Goal: Task Accomplishment & Management: Manage account settings

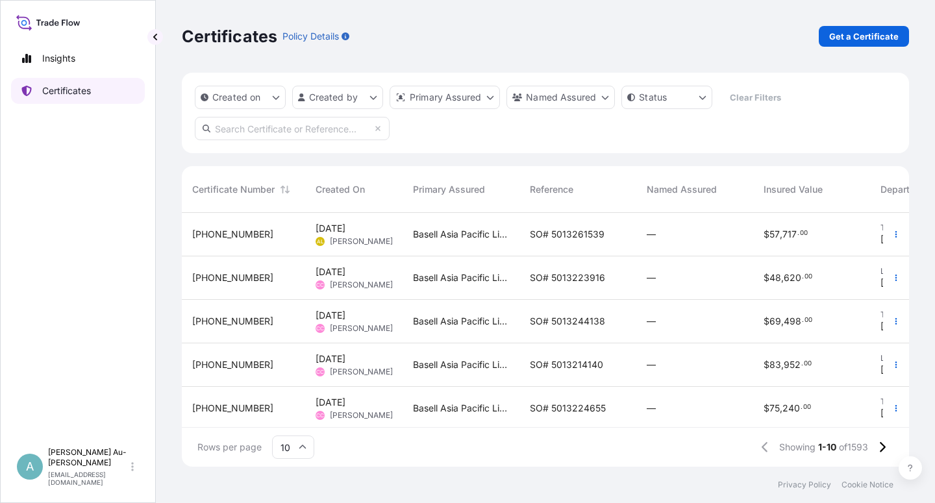
scroll to position [250, 716]
click at [242, 129] on input "text" at bounding box center [292, 128] width 195 height 23
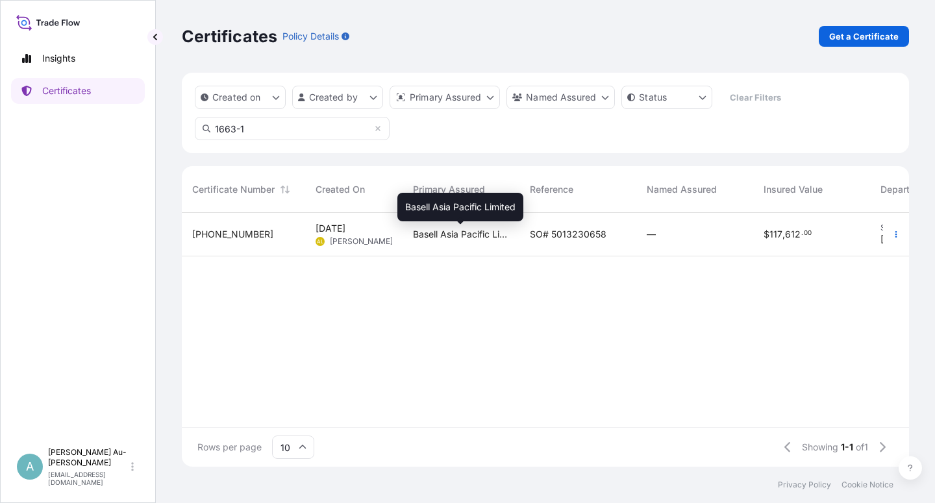
type input "1663-1"
click at [453, 234] on span "Basell Asia Pacific Limited" at bounding box center [461, 234] width 96 height 13
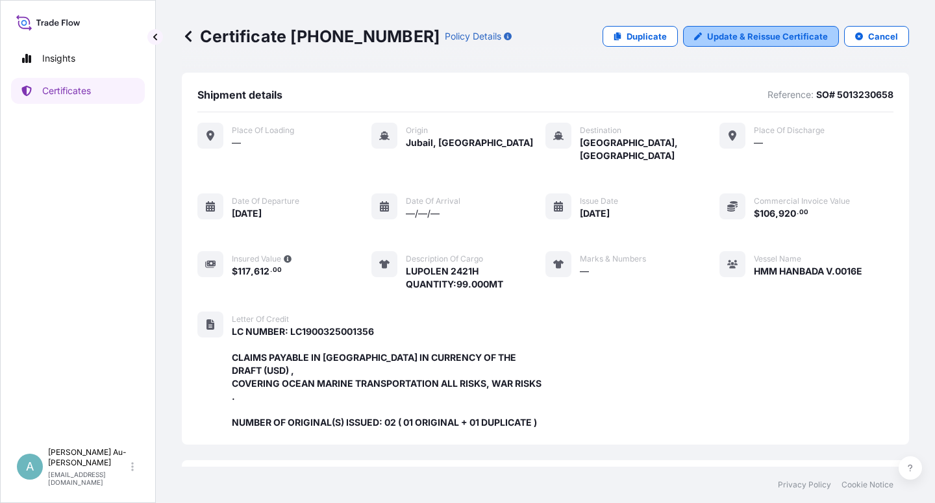
click at [729, 37] on p "Update & Reissue Certificate" at bounding box center [767, 36] width 121 height 13
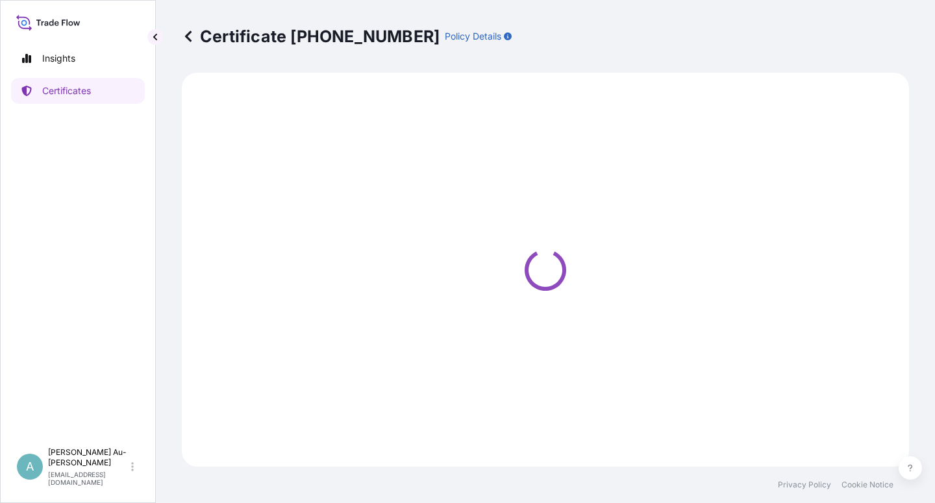
select select "Sea"
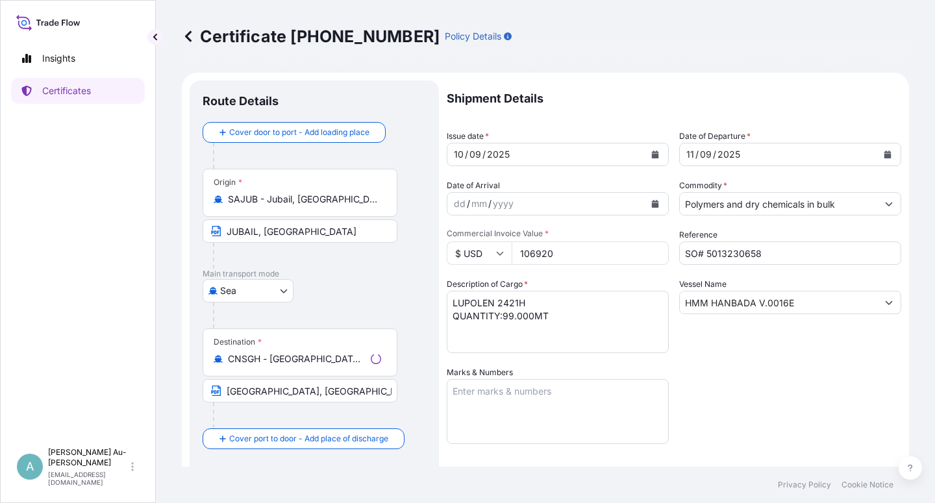
select select "32034"
click at [652, 151] on icon "Calendar" at bounding box center [655, 155] width 7 height 8
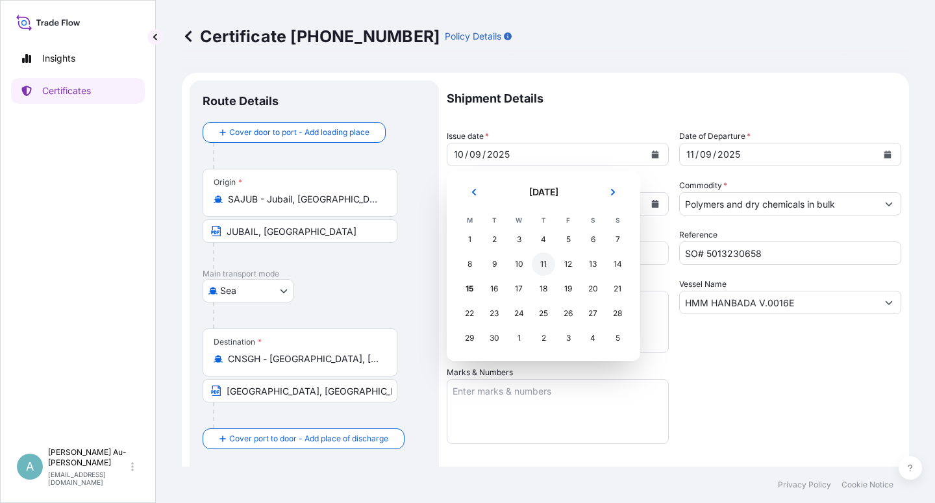
click at [542, 264] on div "11" at bounding box center [543, 263] width 23 height 23
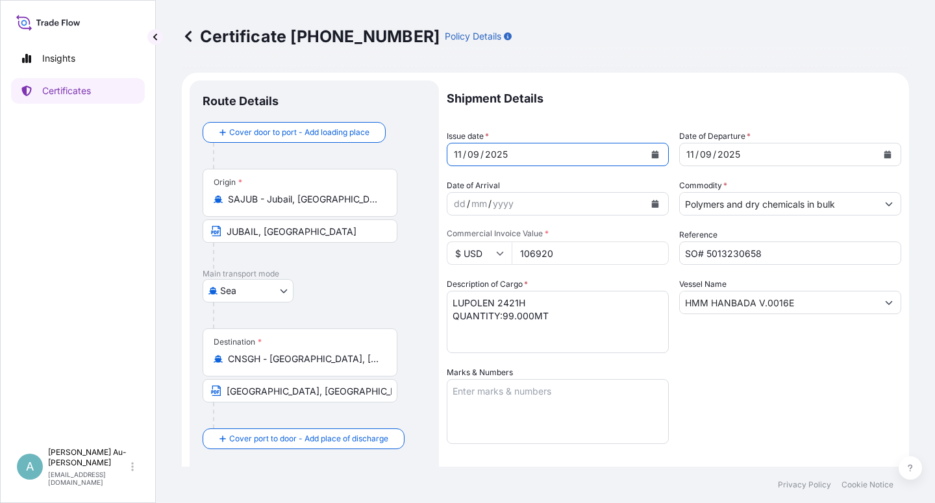
click at [879, 150] on button "Calendar" at bounding box center [887, 154] width 21 height 21
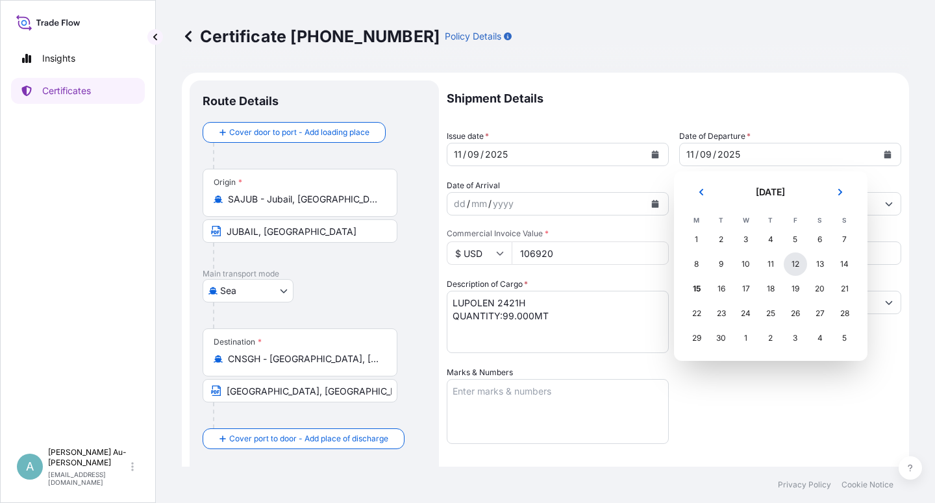
click at [792, 263] on div "12" at bounding box center [794, 263] width 23 height 23
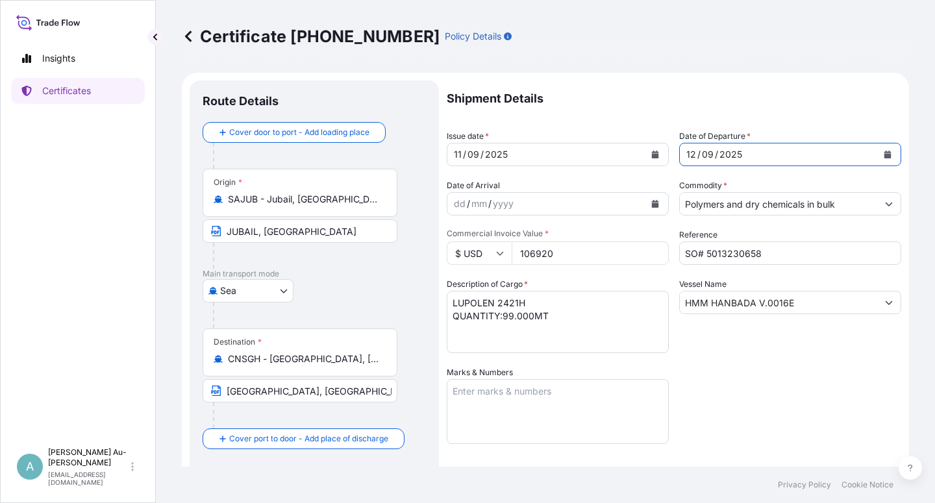
drag, startPoint x: 785, startPoint y: 376, endPoint x: 775, endPoint y: 366, distance: 13.8
click at [780, 373] on div "Shipment Details Issue date * [DATE] Date of Departure * [DATE] Date of Arrival…" at bounding box center [674, 414] width 454 height 668
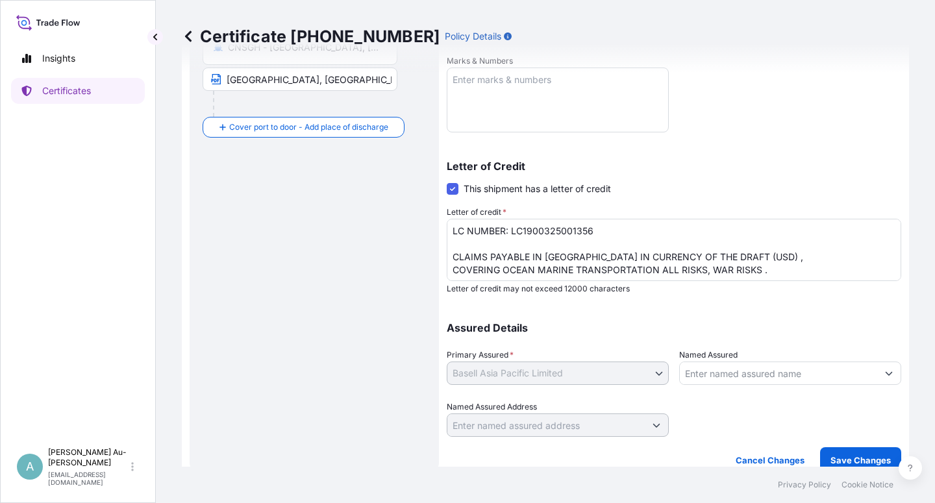
scroll to position [318, 0]
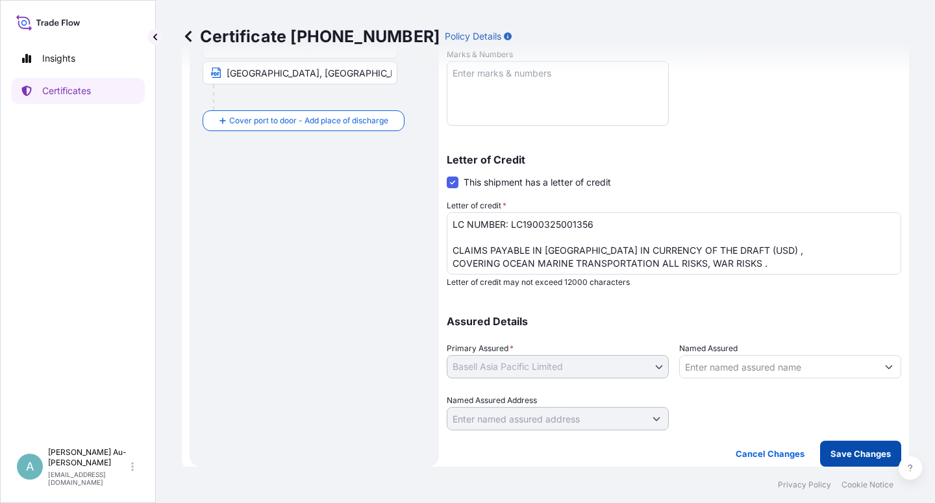
click at [839, 452] on p "Save Changes" at bounding box center [860, 453] width 60 height 13
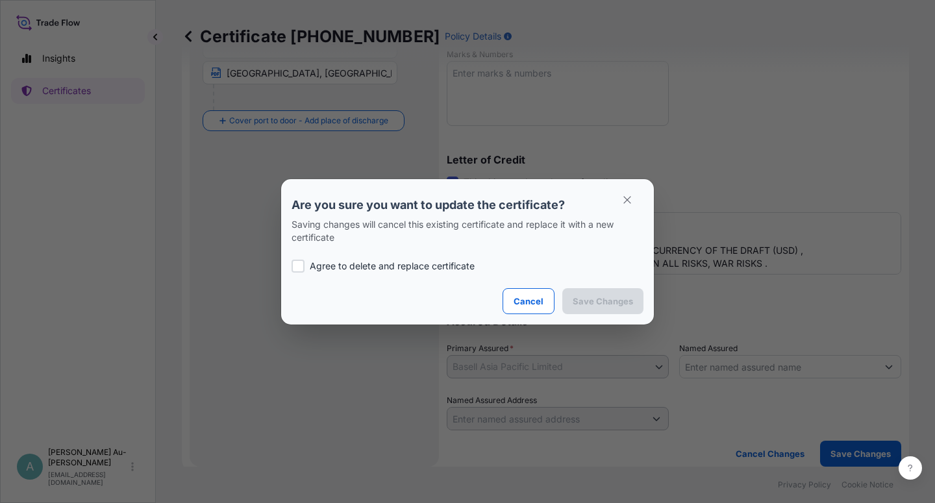
click at [344, 260] on p "Agree to delete and replace certificate" at bounding box center [392, 266] width 165 height 13
checkbox input "true"
click at [594, 312] on button "Save Changes" at bounding box center [602, 301] width 81 height 26
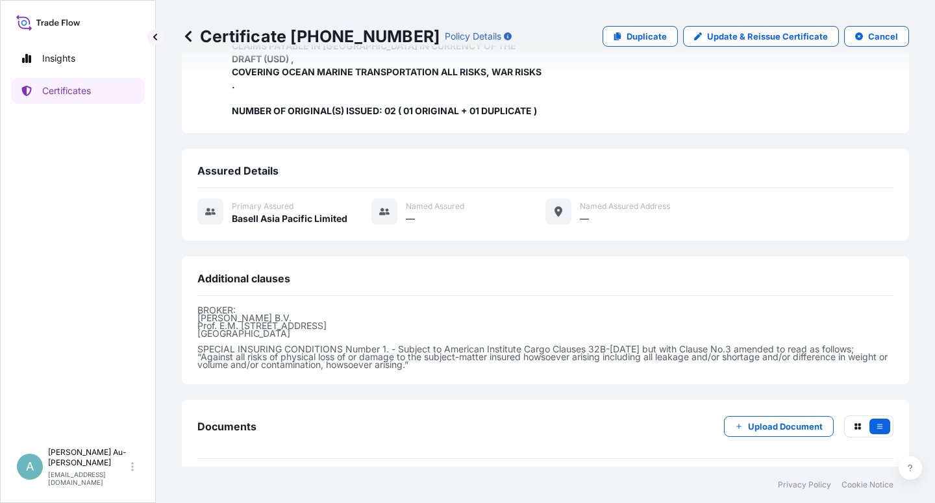
scroll to position [347, 0]
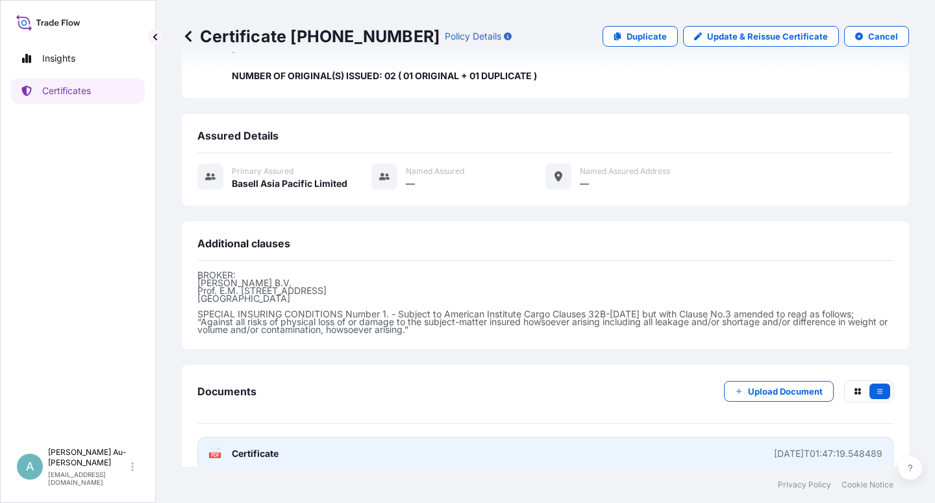
click at [251, 447] on span "Certificate" at bounding box center [255, 453] width 47 height 13
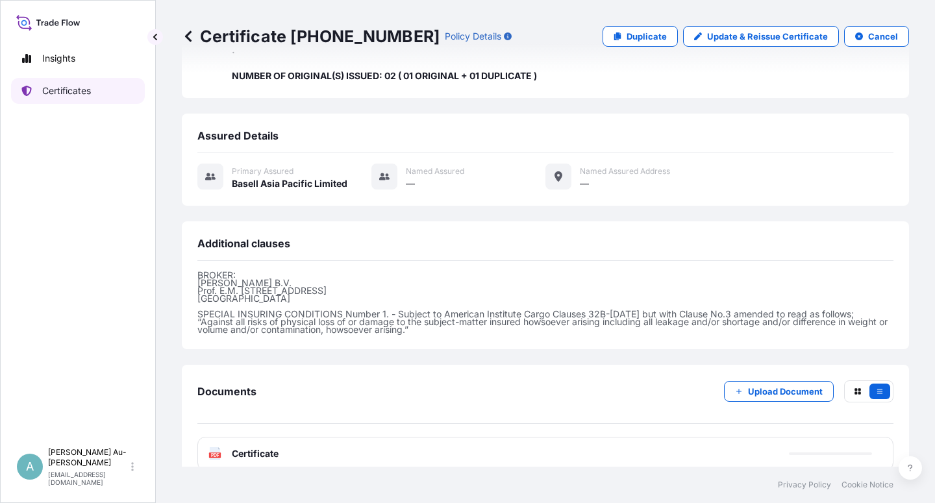
click at [94, 91] on link "Certificates" at bounding box center [78, 91] width 134 height 26
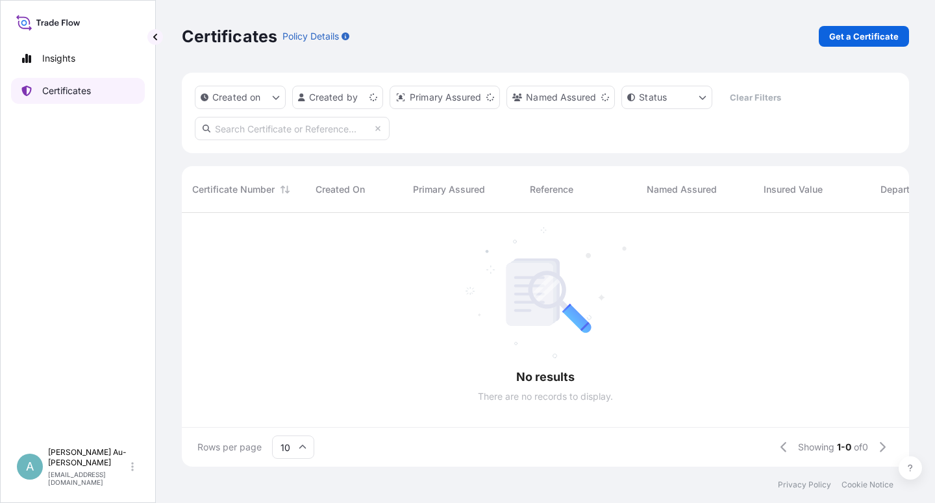
scroll to position [250, 716]
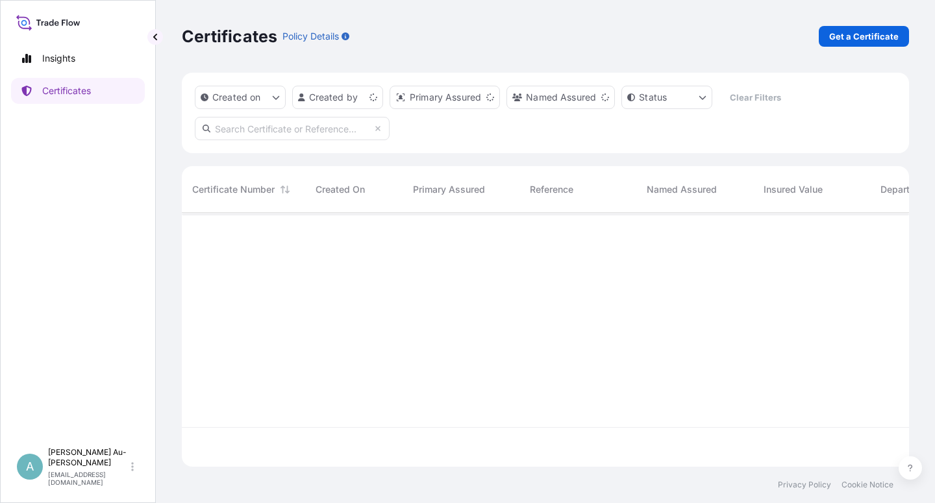
click at [270, 134] on input "text" at bounding box center [292, 128] width 195 height 23
type input "5013229575"
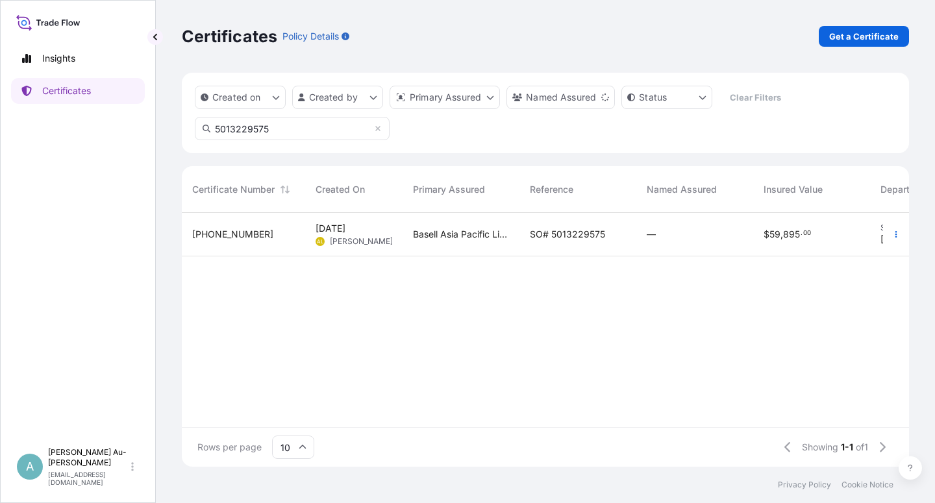
click at [530, 240] on span "SO# 5013229575" at bounding box center [567, 234] width 75 height 13
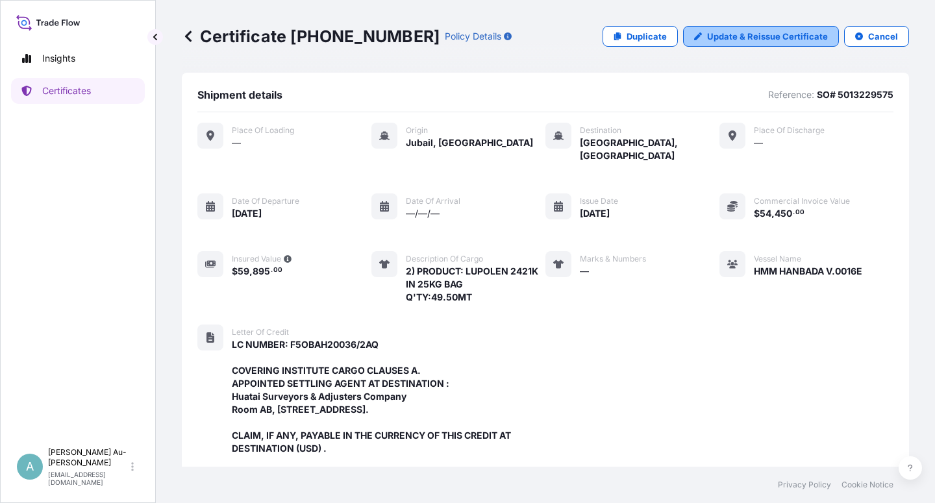
click at [754, 40] on p "Update & Reissue Certificate" at bounding box center [767, 36] width 121 height 13
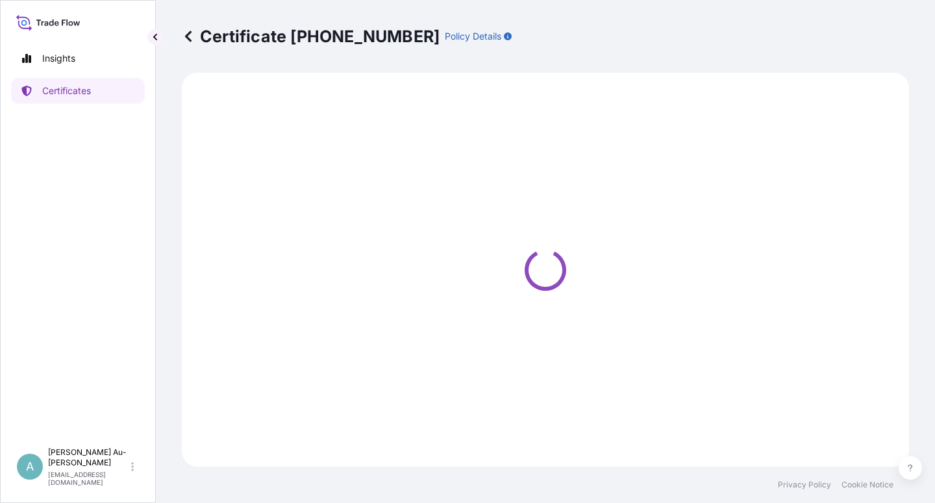
select select "Sea"
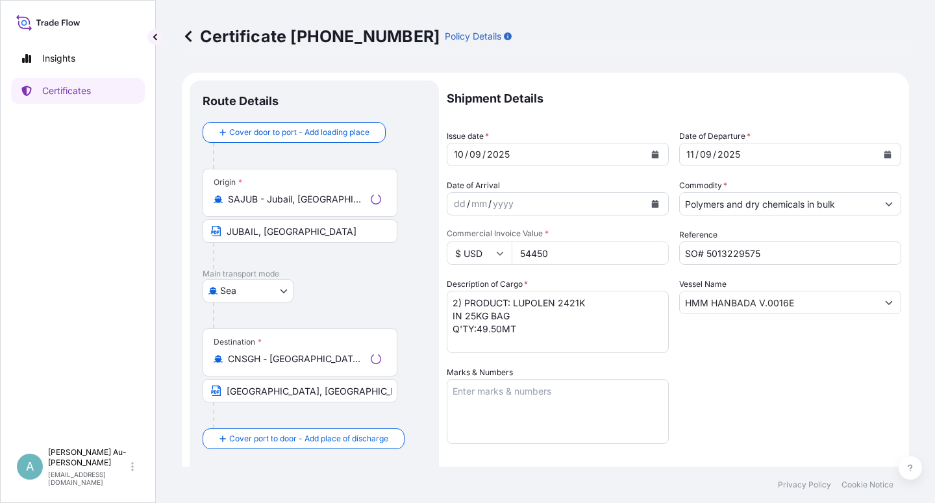
select select "32034"
click at [654, 155] on button "Calendar" at bounding box center [655, 154] width 21 height 21
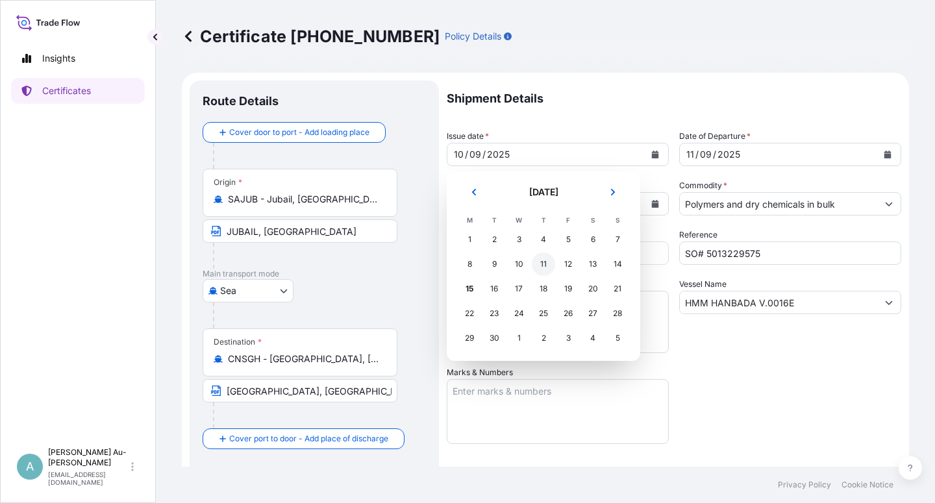
click at [540, 265] on div "11" at bounding box center [543, 263] width 23 height 23
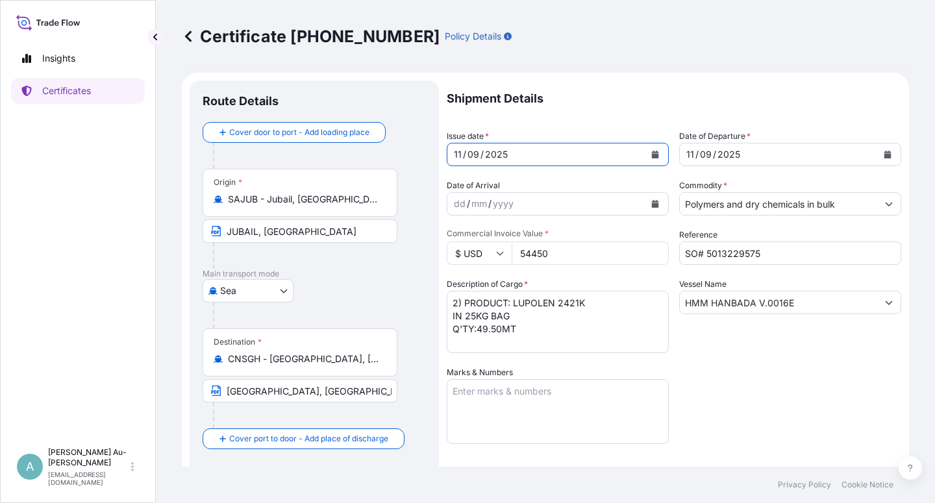
click at [881, 158] on button "Calendar" at bounding box center [887, 154] width 21 height 21
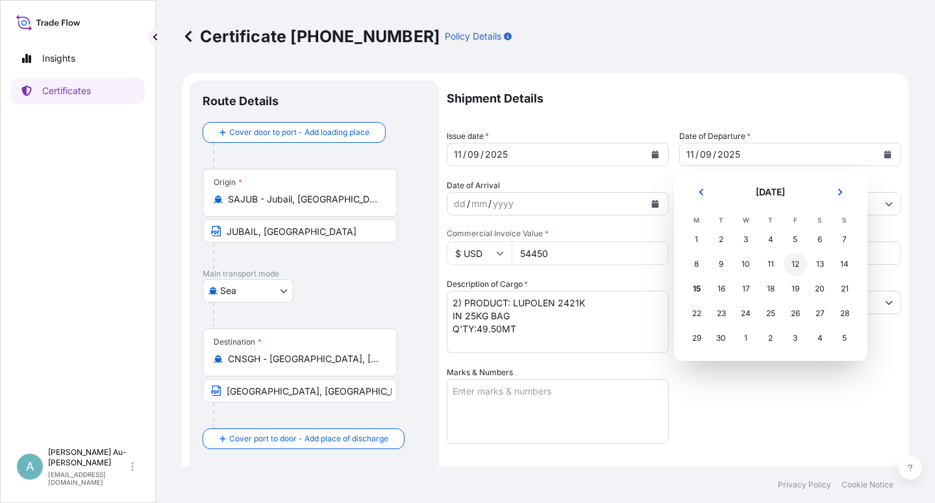
click at [791, 264] on div "12" at bounding box center [794, 263] width 23 height 23
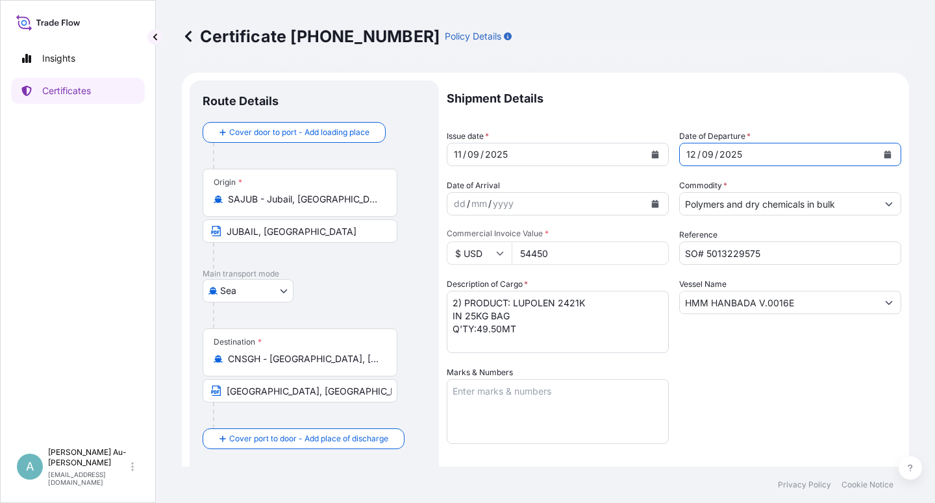
click at [765, 417] on div "Shipment Details Issue date * [DATE] Date of Departure * [DATE] Date of Arrival…" at bounding box center [674, 414] width 454 height 668
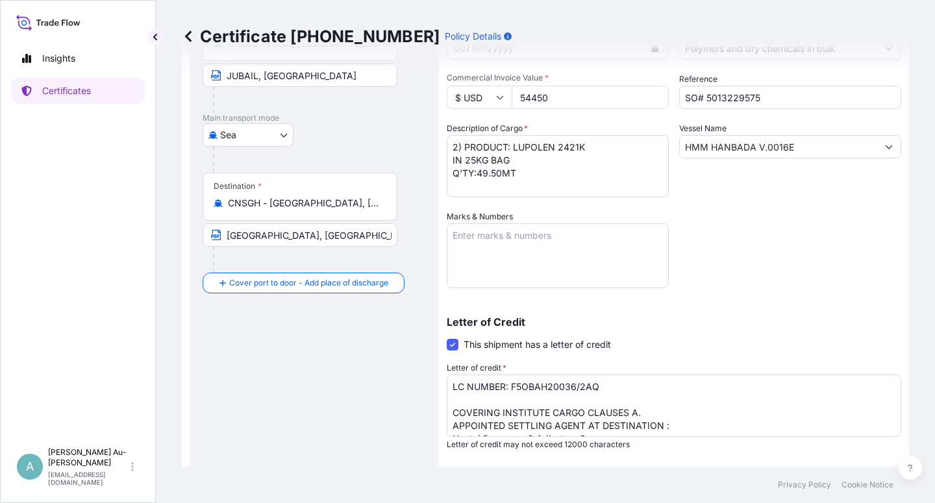
scroll to position [318, 0]
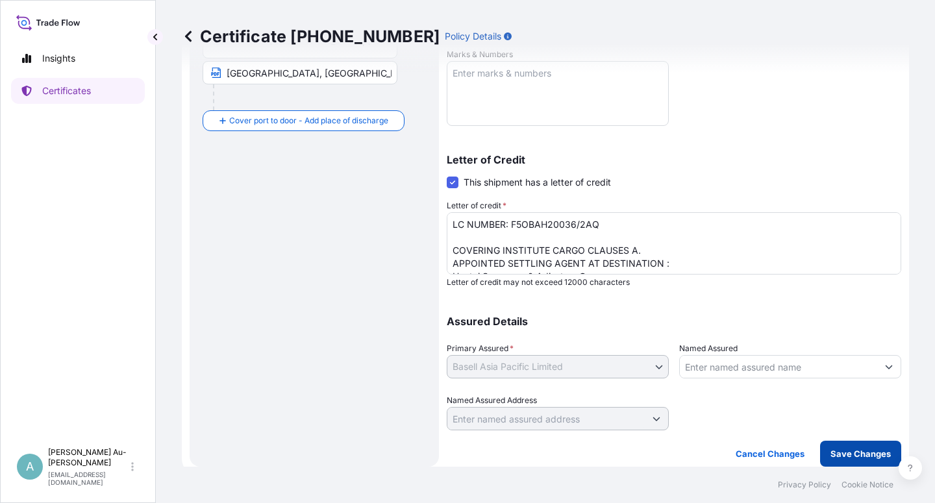
click at [846, 452] on p "Save Changes" at bounding box center [860, 453] width 60 height 13
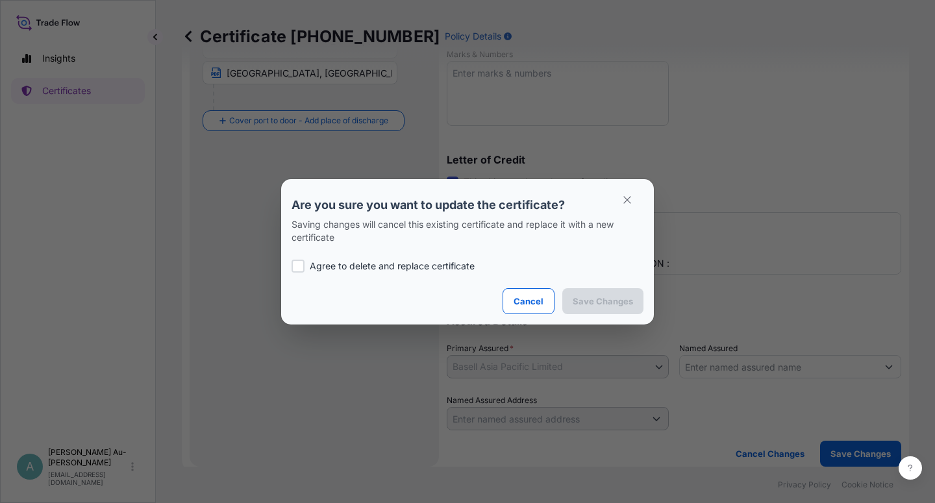
click at [356, 264] on p "Agree to delete and replace certificate" at bounding box center [392, 266] width 165 height 13
checkbox input "true"
click at [589, 302] on p "Save Changes" at bounding box center [602, 301] width 60 height 13
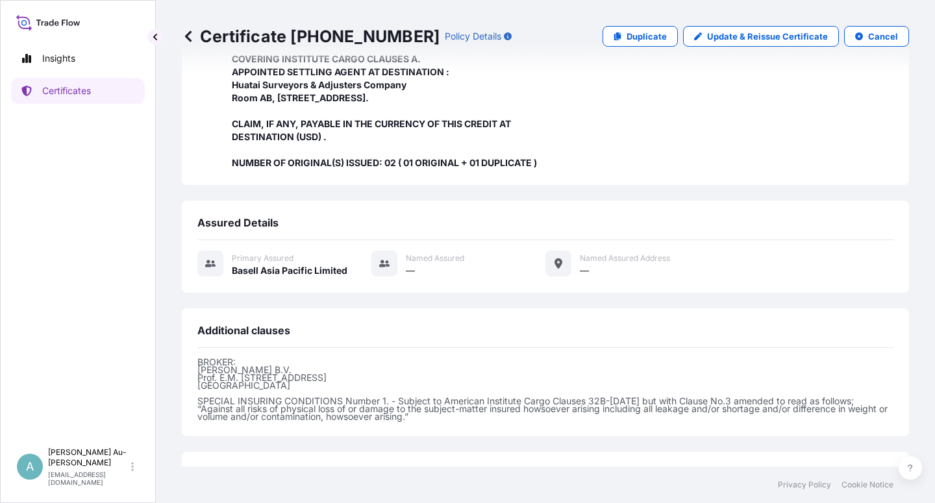
scroll to position [424, 0]
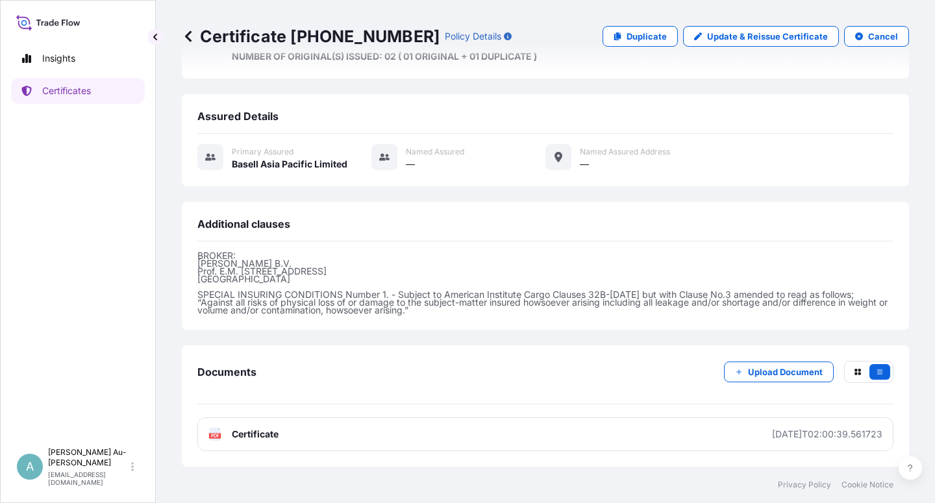
click at [328, 443] on link "PDF Certificate [DATE]T02:00:39.561723" at bounding box center [545, 434] width 696 height 34
click at [49, 86] on p "Certificates" at bounding box center [66, 90] width 49 height 13
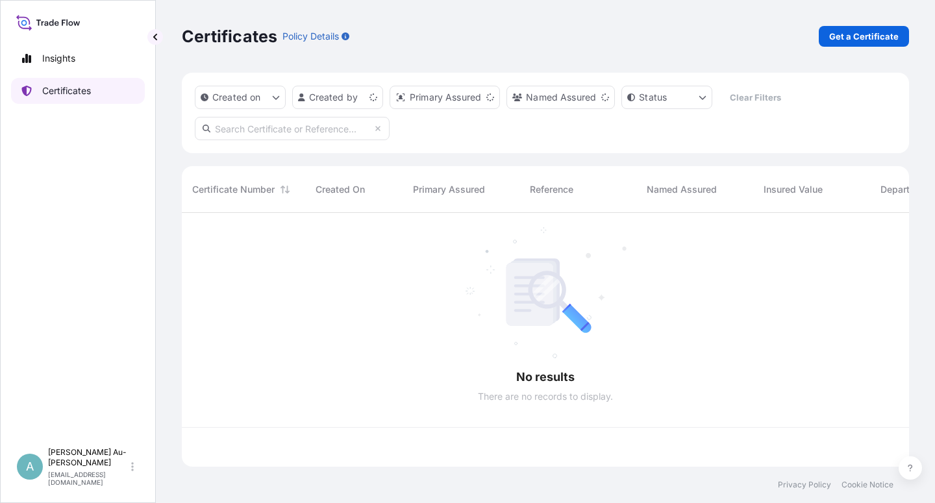
scroll to position [250, 716]
click at [289, 132] on input "text" at bounding box center [292, 128] width 195 height 23
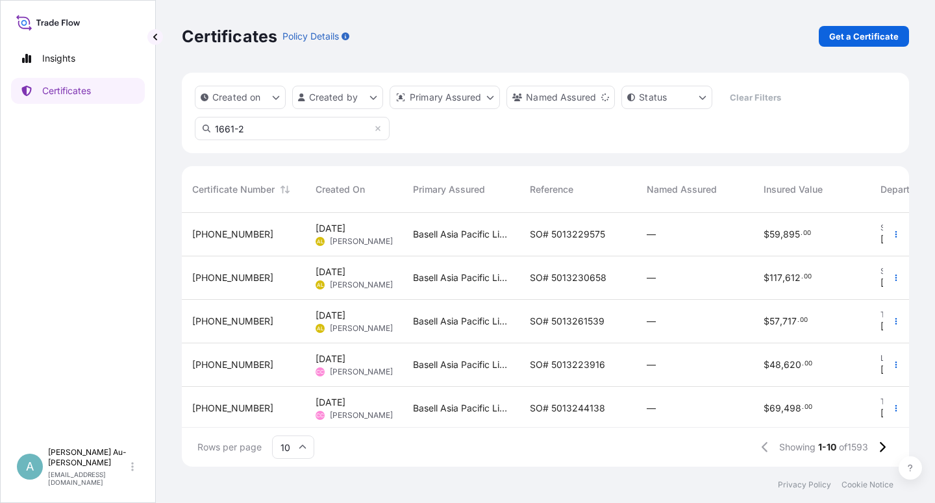
type input "1661-2"
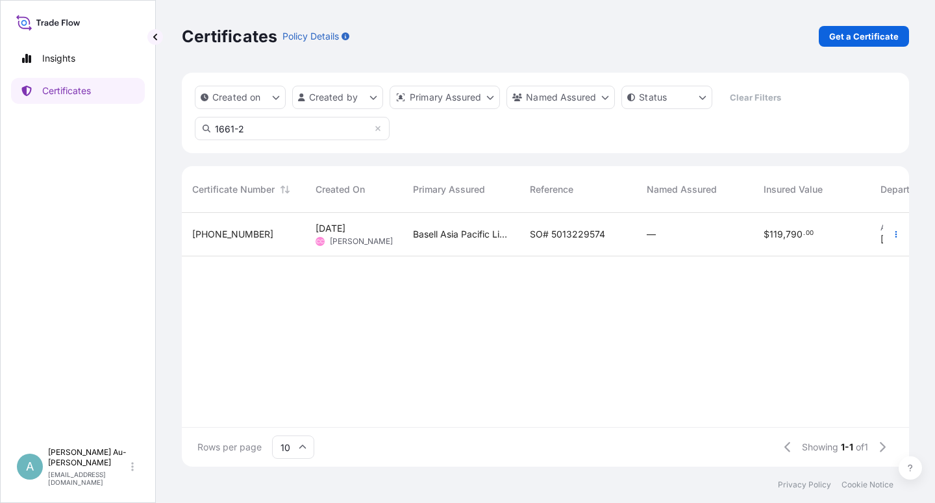
click at [567, 238] on span "SO# 5013229574" at bounding box center [567, 234] width 75 height 13
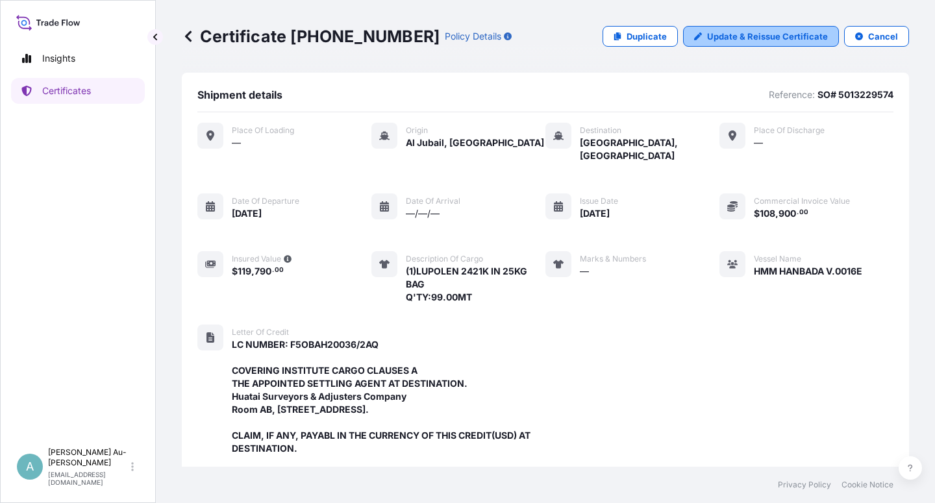
click at [764, 40] on p "Update & Reissue Certificate" at bounding box center [767, 36] width 121 height 13
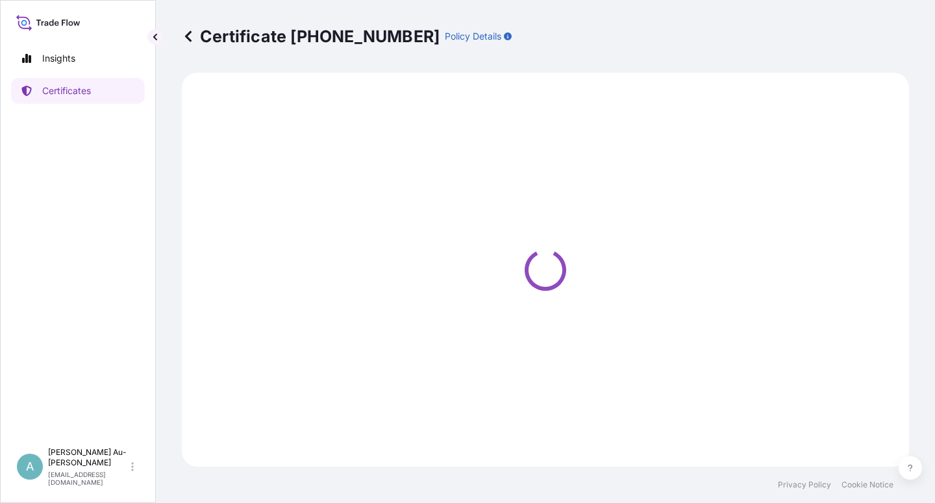
select select "Sea"
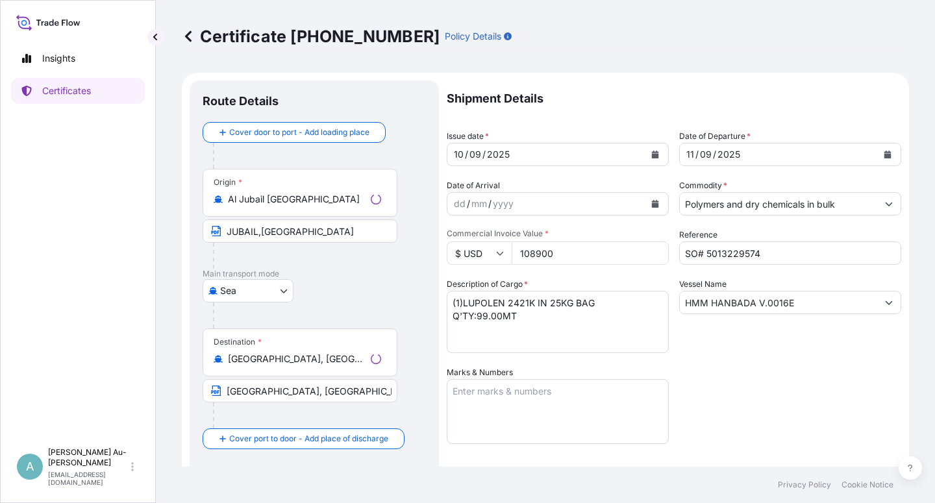
select select "32034"
click at [652, 154] on icon "Calendar" at bounding box center [655, 155] width 7 height 8
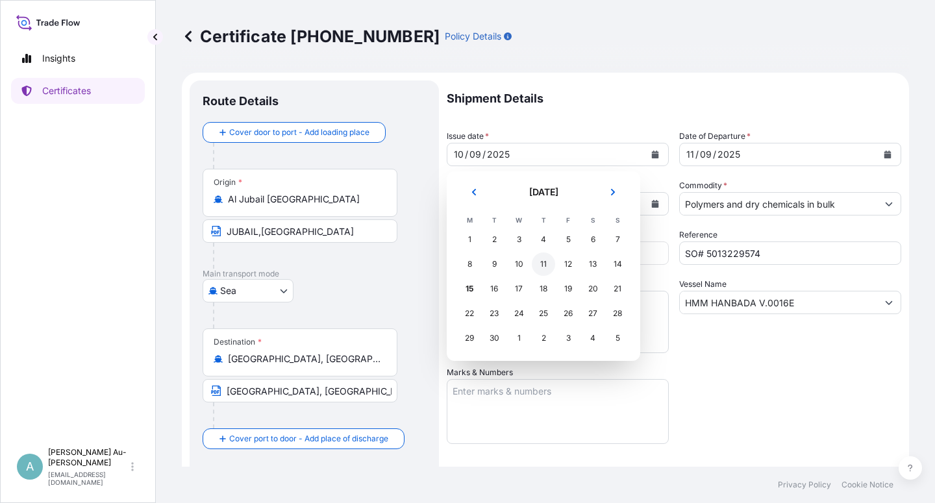
click at [543, 267] on div "11" at bounding box center [543, 263] width 23 height 23
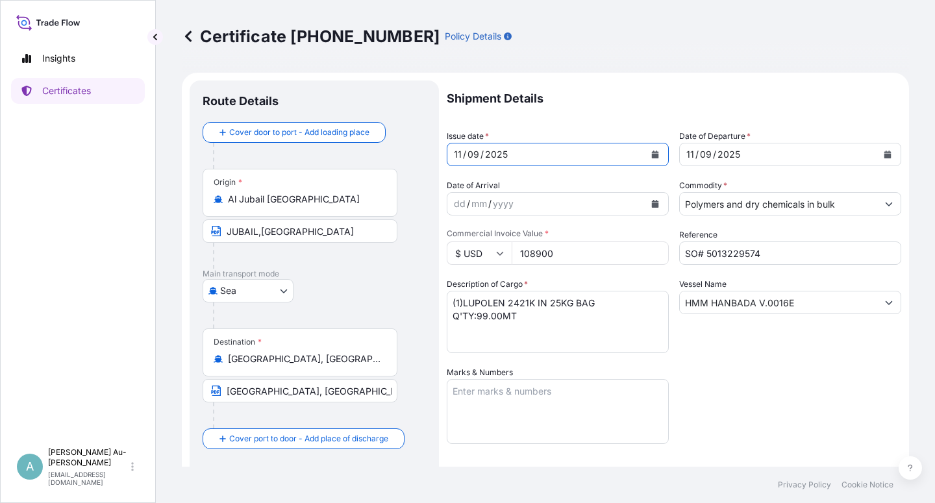
click at [879, 158] on button "Calendar" at bounding box center [887, 154] width 21 height 21
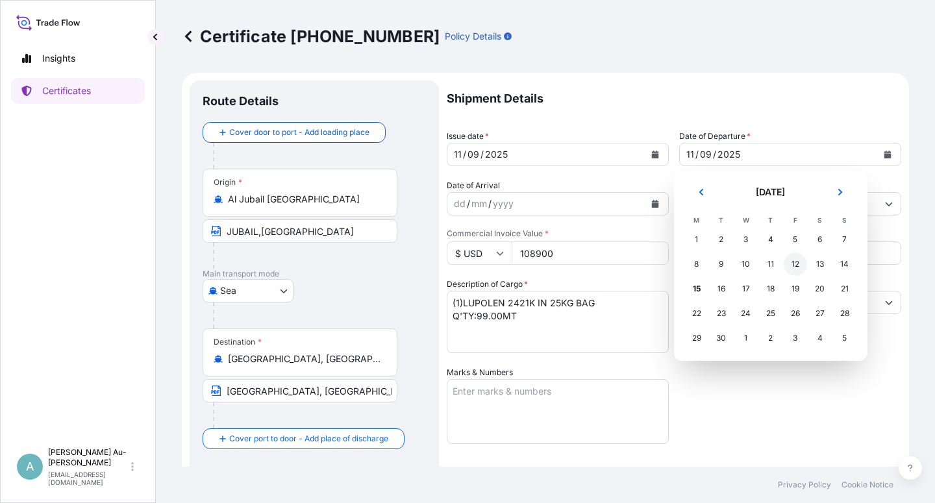
click at [790, 267] on div "12" at bounding box center [794, 263] width 23 height 23
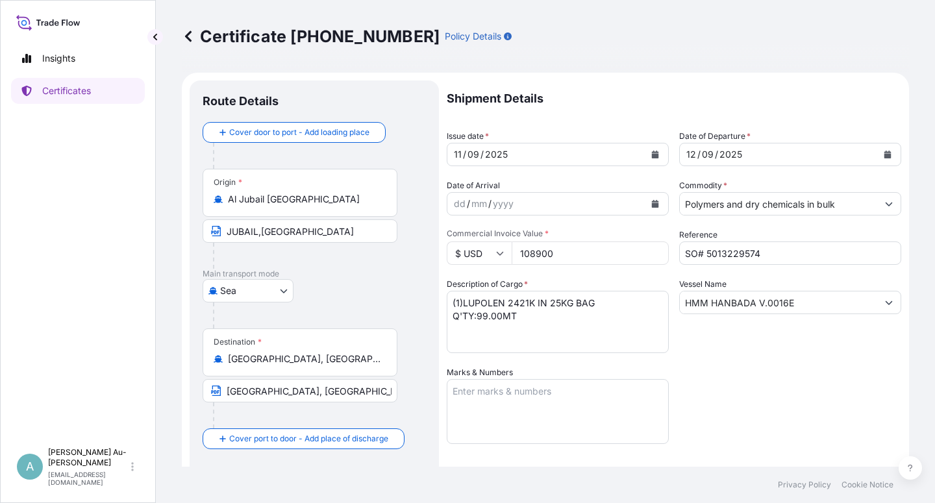
drag, startPoint x: 769, startPoint y: 367, endPoint x: 782, endPoint y: 362, distance: 14.0
click at [776, 365] on div "Shipment Details Issue date * [DATE] Date of Departure * [DATE] Date of Arrival…" at bounding box center [674, 414] width 454 height 668
drag, startPoint x: 767, startPoint y: 389, endPoint x: 739, endPoint y: 362, distance: 39.5
click at [766, 388] on div "Shipment Details Issue date * [DATE] Date of Departure * [DATE] Date of Arrival…" at bounding box center [674, 414] width 454 height 668
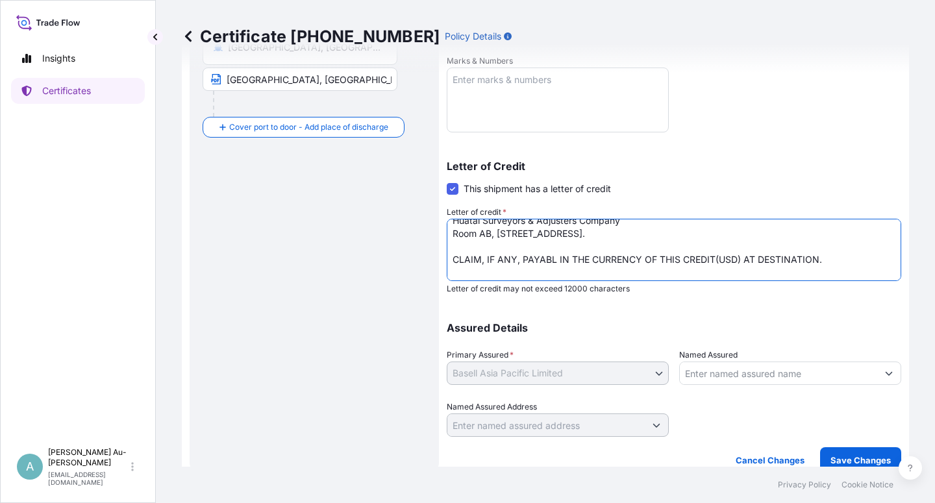
scroll to position [66, 0]
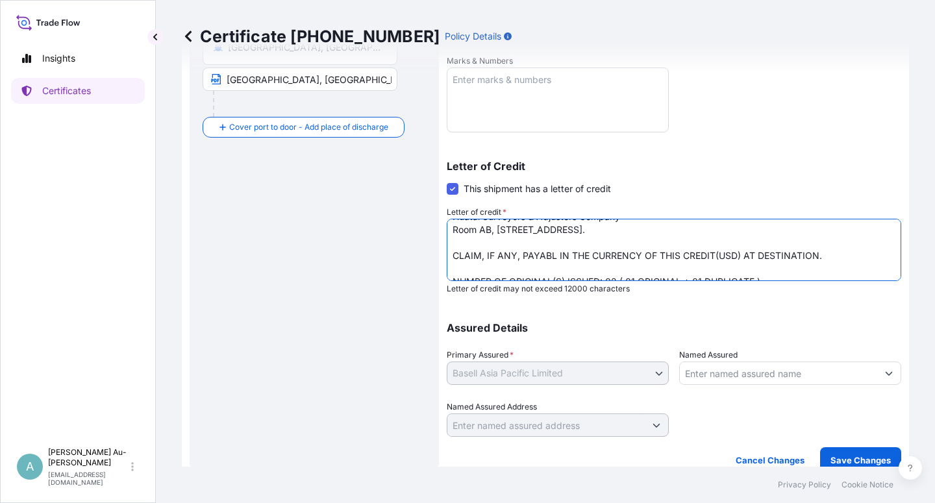
click at [554, 258] on textarea "LC NUMBER: F5OBAH20036/2AQ COVERING INSTITUTE CARGO CLAUSES A THE APPOINTED SET…" at bounding box center [674, 250] width 454 height 62
type textarea "LC NUMBER: F5OBAH20036/2AQ COVERING INSTITUTE CARGO CLAUSES A THE APPOINTED SET…"
click at [852, 463] on p "Save Changes" at bounding box center [860, 460] width 60 height 13
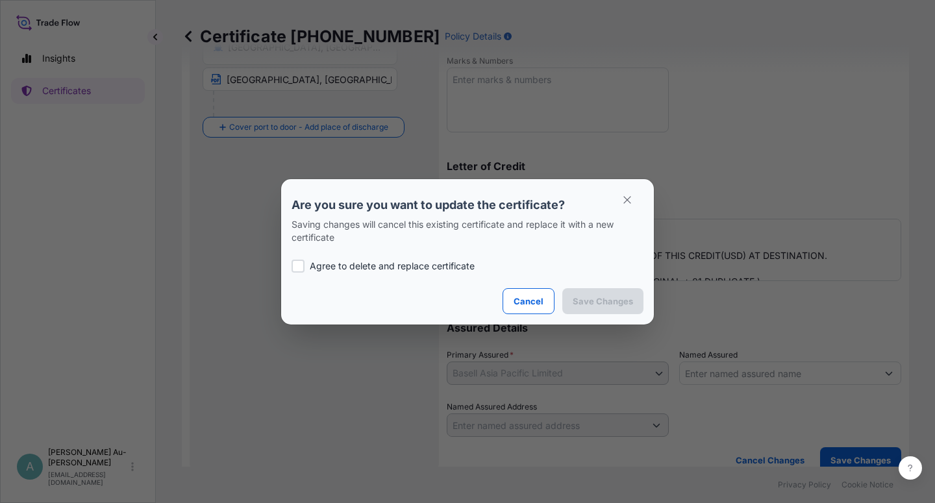
click at [347, 273] on div "Agree to delete and replace certificate" at bounding box center [467, 266] width 352 height 44
click at [353, 266] on p "Agree to delete and replace certificate" at bounding box center [392, 266] width 165 height 13
checkbox input "true"
click at [585, 297] on p "Save Changes" at bounding box center [602, 301] width 60 height 13
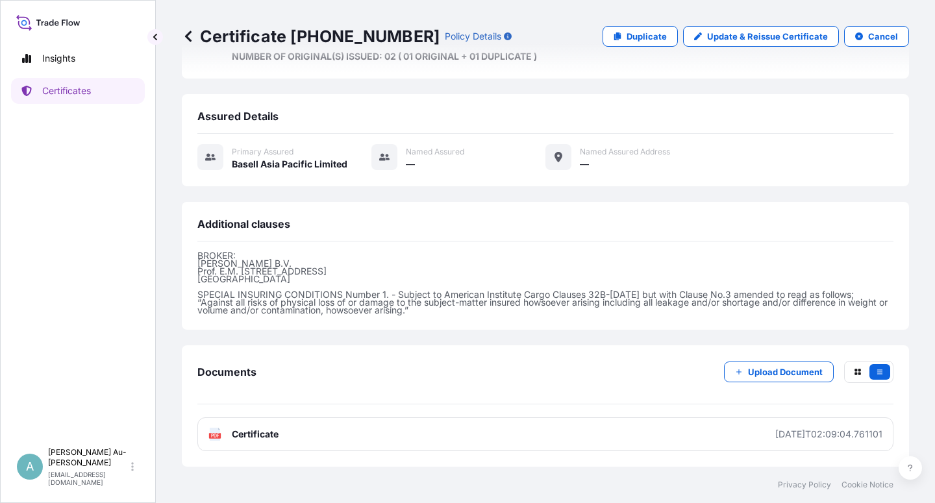
scroll to position [424, 0]
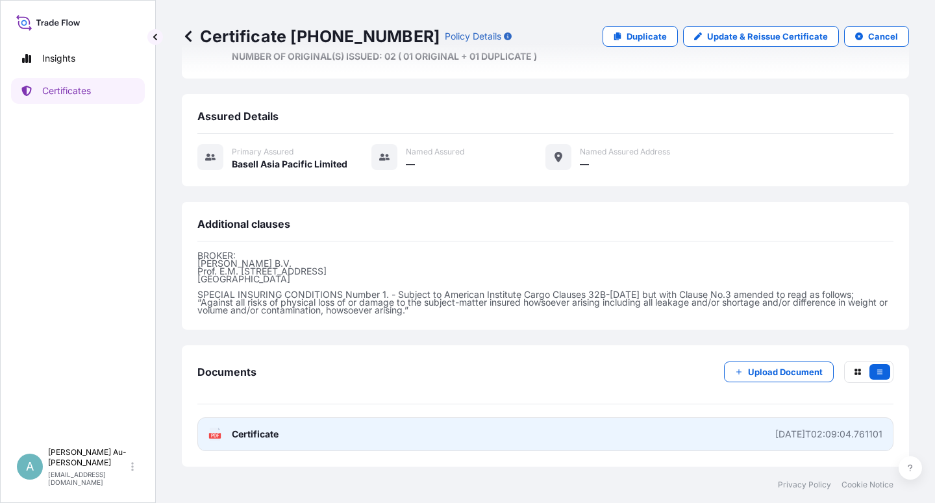
click at [332, 442] on link "PDF Certificate [DATE]T02:09:04.761101" at bounding box center [545, 434] width 696 height 34
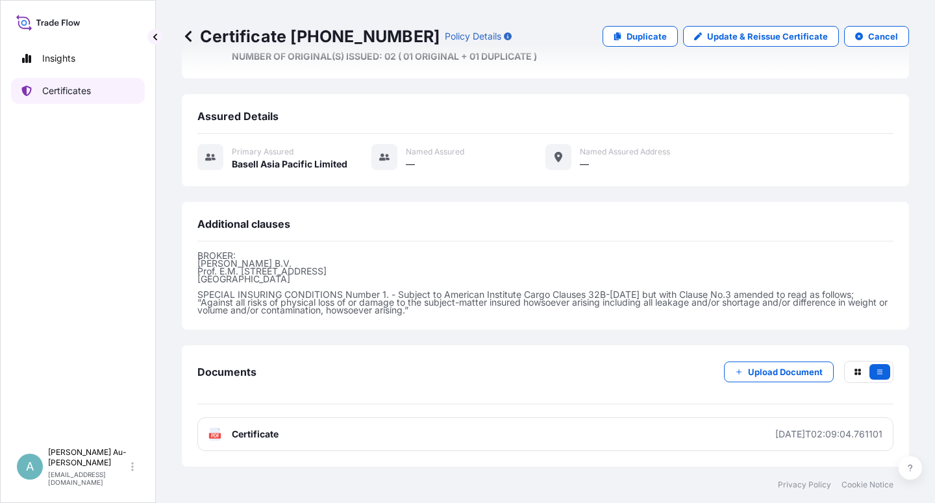
click at [82, 97] on p "Certificates" at bounding box center [66, 90] width 49 height 13
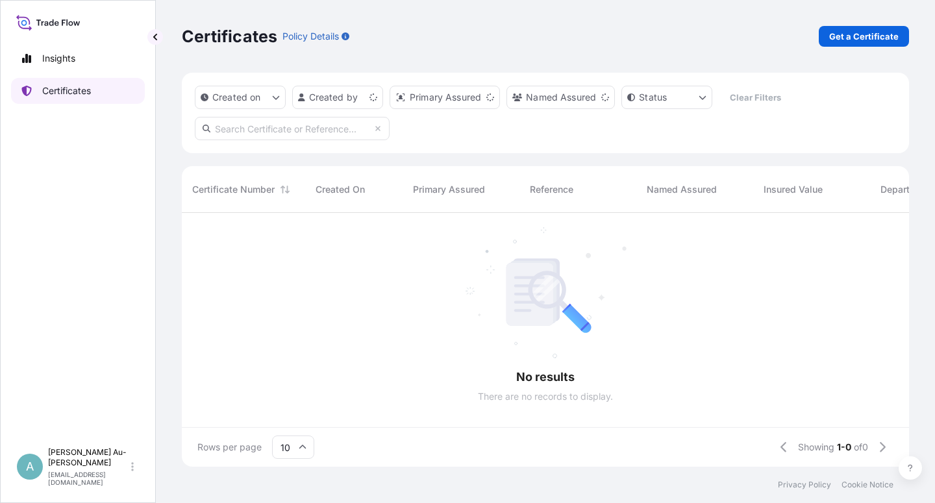
scroll to position [250, 716]
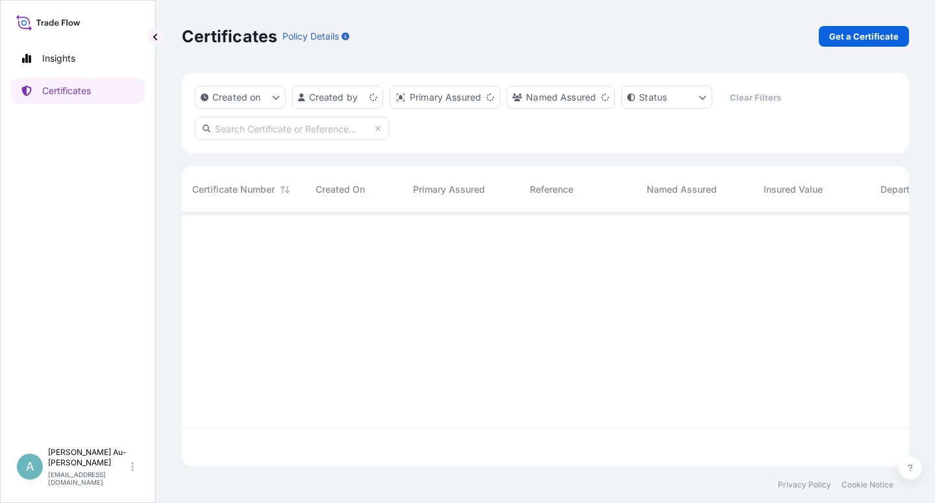
click at [295, 131] on input "text" at bounding box center [292, 128] width 195 height 23
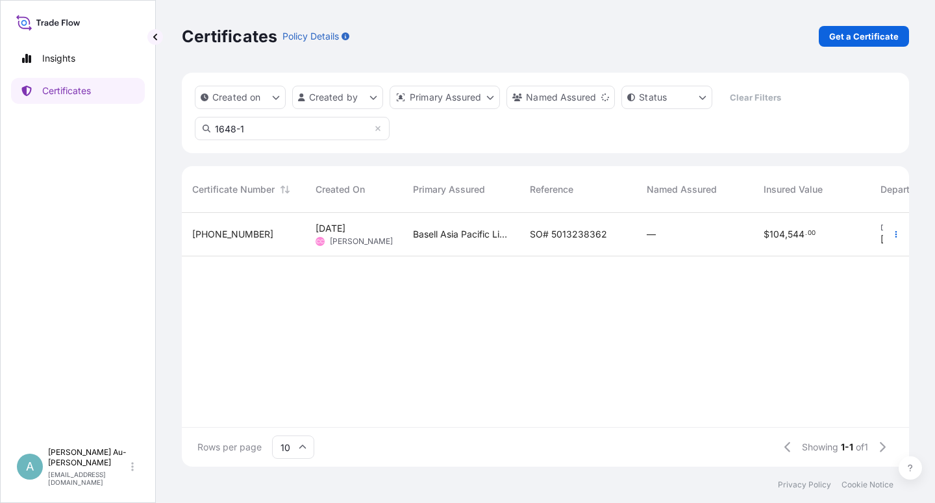
type input "1648-1"
click at [553, 237] on span "SO# 5013238362" at bounding box center [568, 234] width 77 height 13
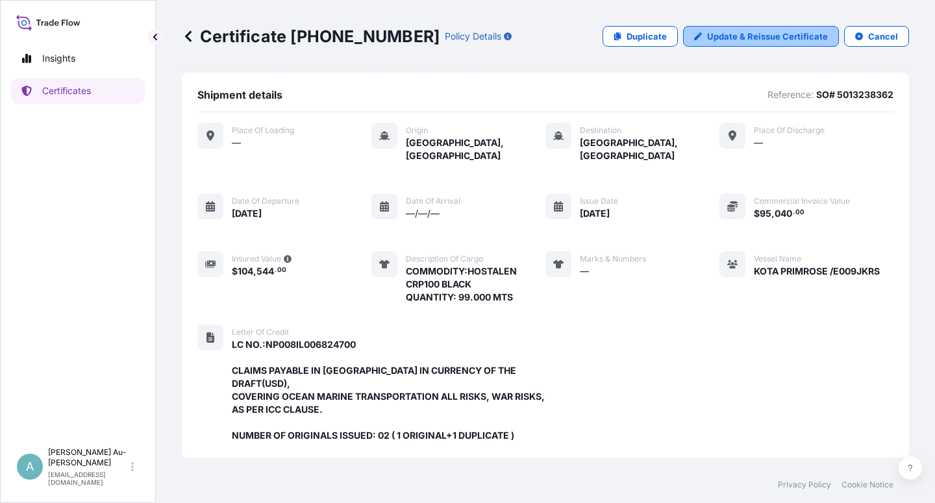
click at [744, 42] on p "Update & Reissue Certificate" at bounding box center [767, 36] width 121 height 13
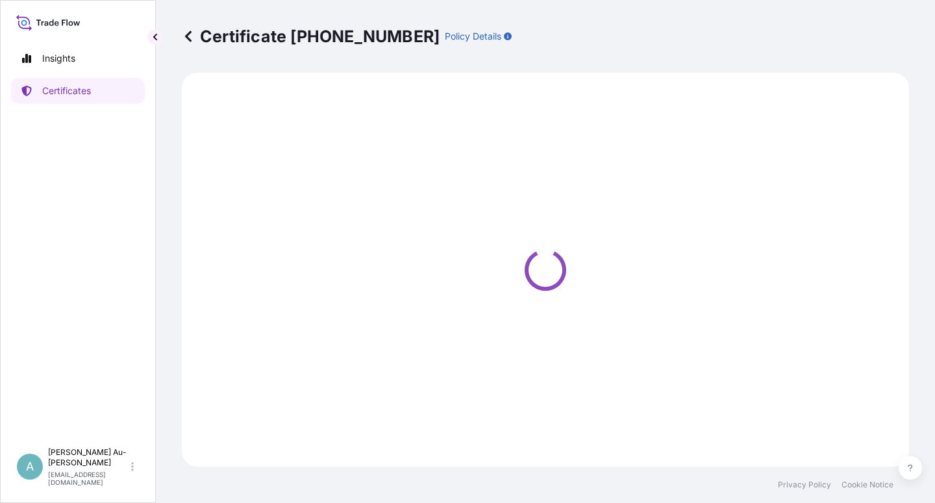
select select "Sea"
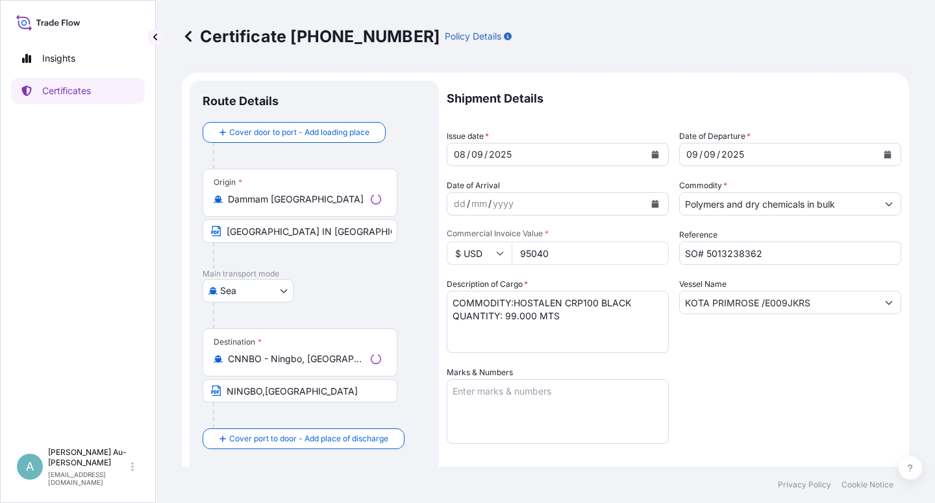
select select "32034"
click at [645, 153] on button "Calendar" at bounding box center [655, 154] width 21 height 21
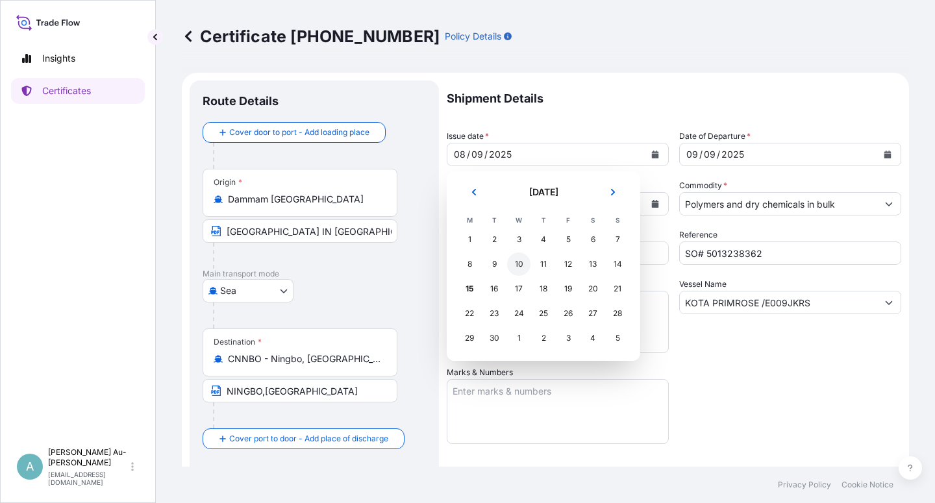
click at [514, 265] on div "10" at bounding box center [518, 263] width 23 height 23
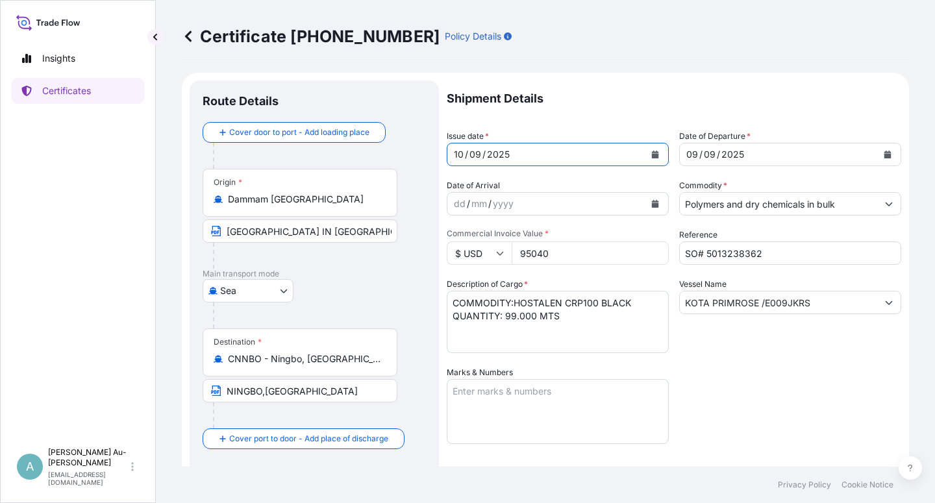
click at [878, 159] on button "Calendar" at bounding box center [887, 154] width 21 height 21
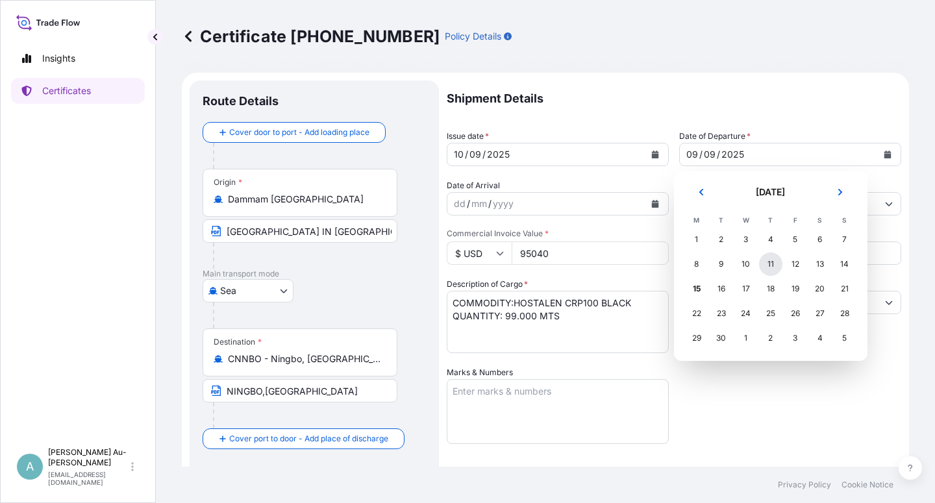
click at [769, 267] on div "11" at bounding box center [770, 263] width 23 height 23
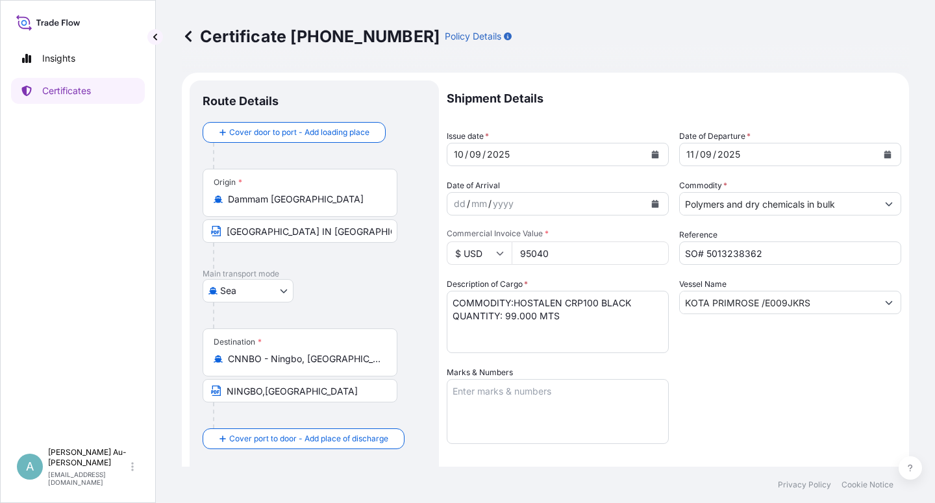
click at [750, 391] on div "Shipment Details Issue date * [DATE] Date of Departure * [DATE] Date of Arrival…" at bounding box center [674, 414] width 454 height 668
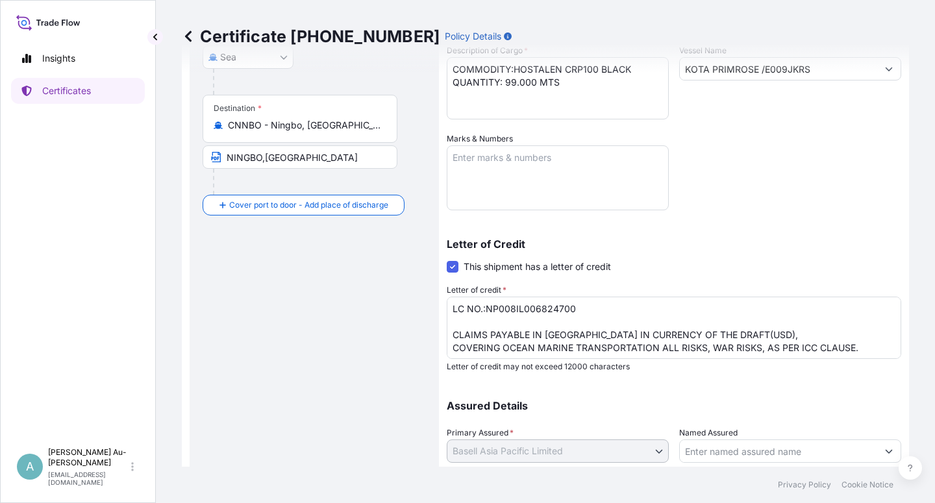
scroll to position [318, 0]
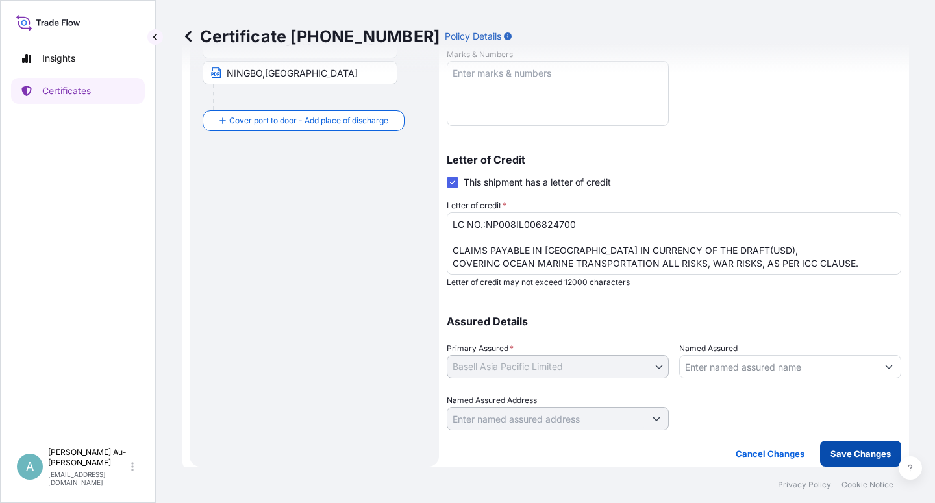
click at [836, 455] on p "Save Changes" at bounding box center [860, 453] width 60 height 13
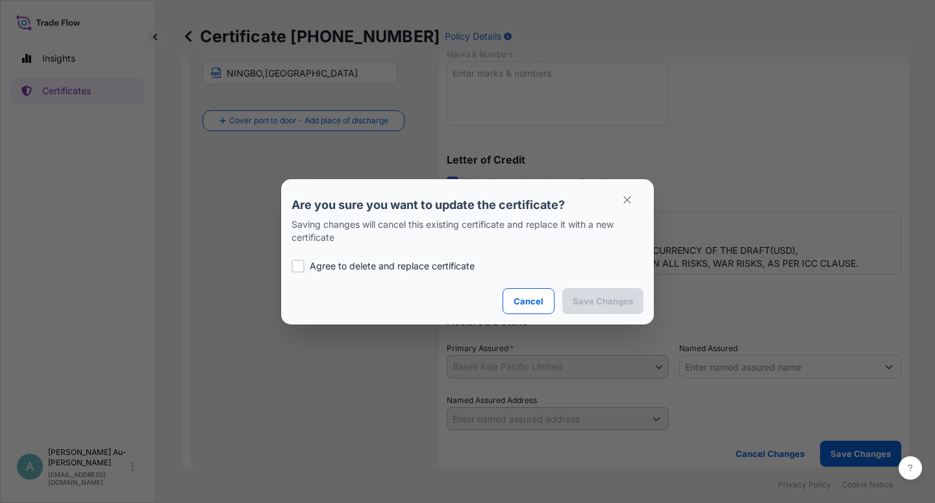
click at [354, 265] on p "Agree to delete and replace certificate" at bounding box center [392, 266] width 165 height 13
checkbox input "true"
click at [626, 304] on p "Save Changes" at bounding box center [602, 301] width 60 height 13
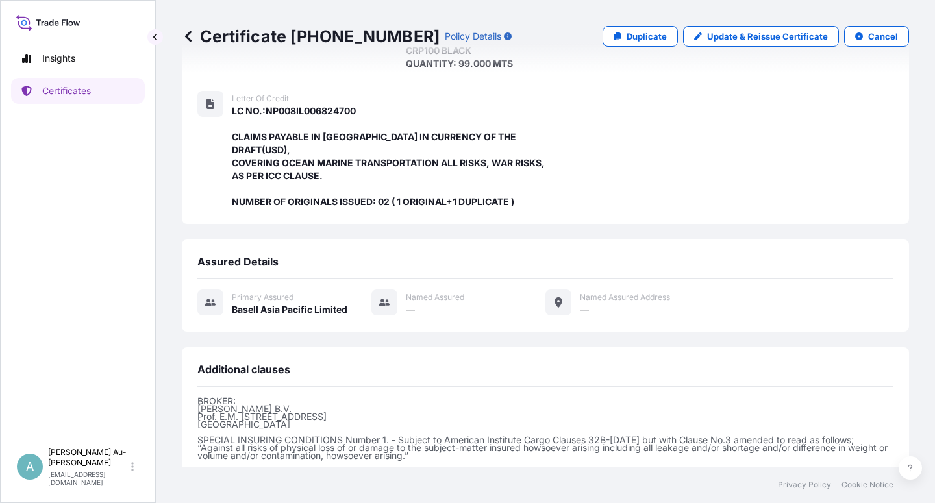
scroll to position [360, 0]
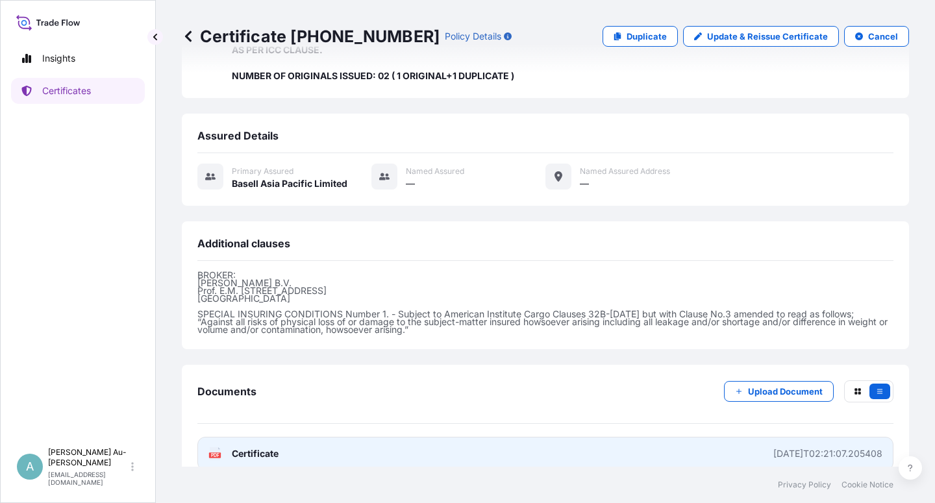
click at [278, 447] on span "Certificate" at bounding box center [255, 453] width 47 height 13
